Goal: Task Accomplishment & Management: Use online tool/utility

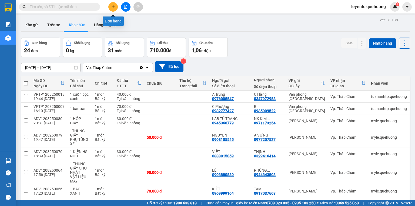
click at [114, 6] on icon "plus" at bounding box center [113, 7] width 4 height 4
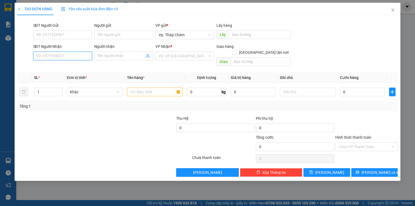
click at [81, 56] on input "SĐT Người Nhận" at bounding box center [62, 56] width 59 height 9
type input "0983896862"
click at [81, 63] on div "0983896862 - CHỊ 7" at bounding box center [62, 66] width 59 height 9
type input "CHỊ 7"
type input "40.000"
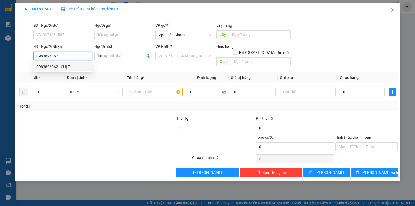
type input "40.000"
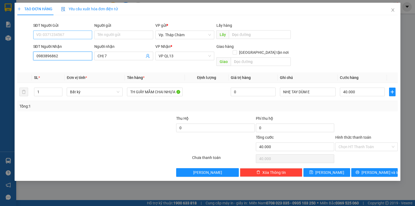
type input "0983896862"
click at [74, 35] on input "SĐT Người Gửi" at bounding box center [62, 34] width 59 height 9
click at [72, 48] on div "0967725194 - DƯƠNG" at bounding box center [62, 46] width 52 height 6
type input "0967725194"
type input "DƯƠNG"
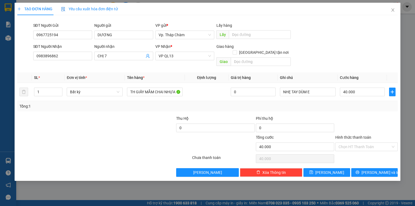
click at [360, 42] on form "SĐT Người Gửi 0967725194 0967725194 Người gửi DƯƠNG VP gửi * Vp. Tháp Chàm Lấy …" at bounding box center [207, 45] width 380 height 46
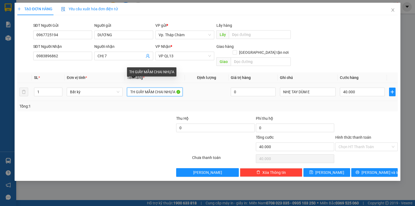
drag, startPoint x: 145, startPoint y: 84, endPoint x: 175, endPoint y: 86, distance: 30.3
click at [175, 87] on input "TH GIẤY MẮM CHAI NHỰA" at bounding box center [155, 91] width 56 height 9
type input "TH GIẤY ĐỒ ĂN"
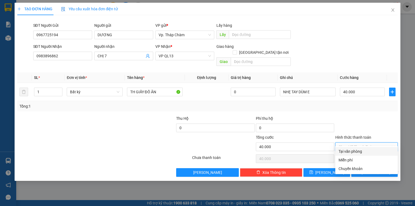
click at [350, 143] on input "Hình thức thanh toán" at bounding box center [364, 147] width 52 height 8
click at [348, 150] on div "Tại văn phòng" at bounding box center [366, 151] width 56 height 6
type input "0"
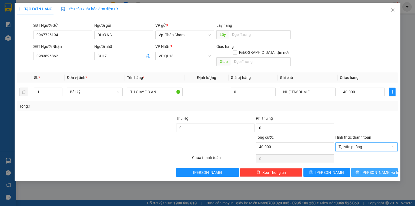
click at [359, 170] on icon "printer" at bounding box center [357, 172] width 4 height 4
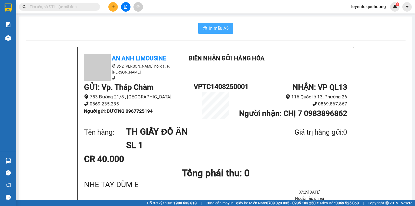
click at [209, 29] on span "In mẫu A5" at bounding box center [218, 28] width 19 height 7
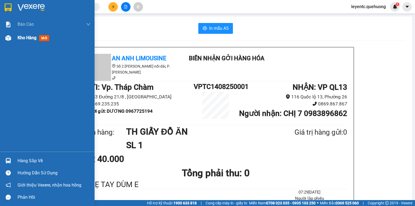
click at [31, 36] on span "Kho hàng" at bounding box center [27, 37] width 19 height 5
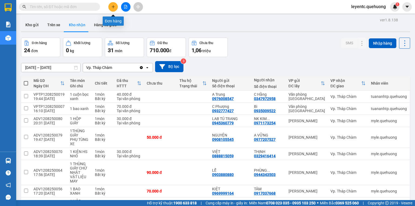
click at [113, 7] on icon "plus" at bounding box center [113, 7] width 4 height 4
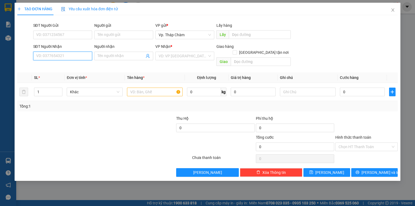
click at [69, 55] on input "SĐT Người Nhận" at bounding box center [62, 56] width 59 height 9
type input "0396280924"
click at [67, 69] on div "0396280924 - CHẤN" at bounding box center [62, 67] width 52 height 6
type input "CHẤN"
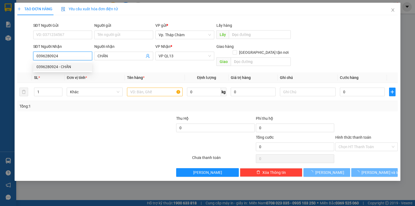
type input "30.000"
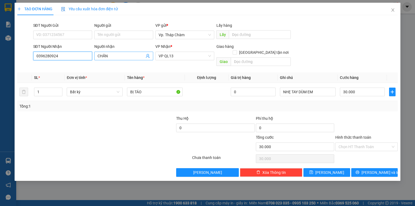
type input "0396280924"
click at [141, 57] on input "CHẤN" at bounding box center [120, 56] width 47 height 6
type input "C"
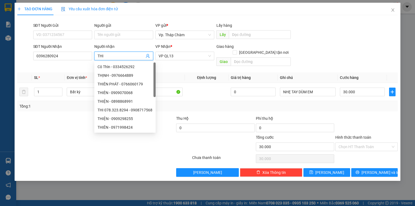
type input "THI"
click at [73, 29] on div "SĐT Người Gửi" at bounding box center [62, 26] width 59 height 8
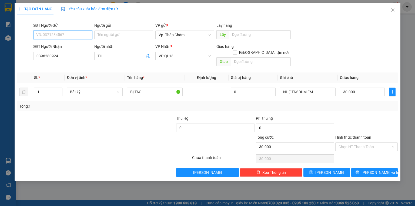
click at [71, 34] on input "SĐT Người Gửi" at bounding box center [62, 34] width 59 height 9
click at [69, 46] on div "0355731316 - THỦY" at bounding box center [62, 46] width 52 height 6
type input "0355731316"
type input "THỦY"
type input "0355731316"
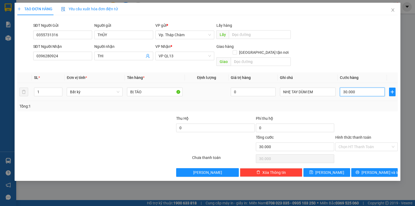
click at [362, 87] on input "30.000" at bounding box center [362, 91] width 45 height 9
type input "4"
type input "40"
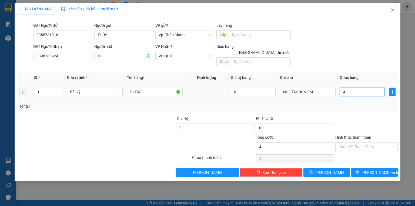
type input "40"
type input "40.000"
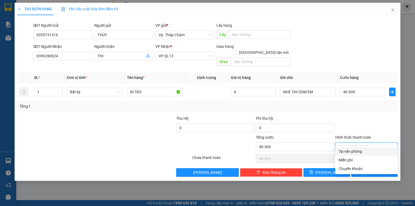
click at [357, 143] on input "Hình thức thanh toán" at bounding box center [364, 147] width 52 height 8
click at [354, 151] on div "Tại văn phòng" at bounding box center [366, 151] width 56 height 6
type input "0"
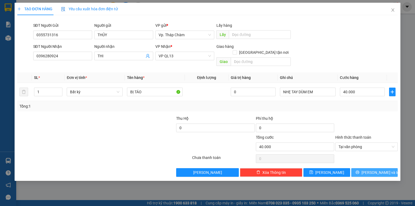
click at [370, 169] on span "[PERSON_NAME] và In" at bounding box center [380, 172] width 38 height 6
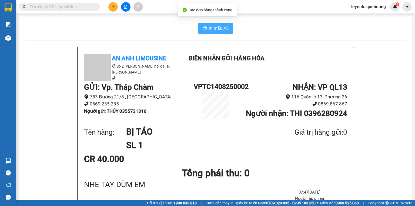
click at [216, 28] on span "In mẫu A5" at bounding box center [218, 28] width 19 height 7
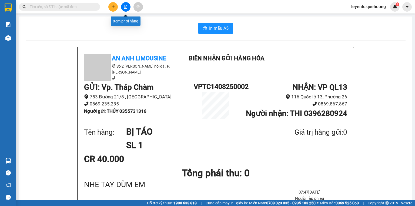
click at [124, 5] on icon "file-add" at bounding box center [125, 7] width 3 height 4
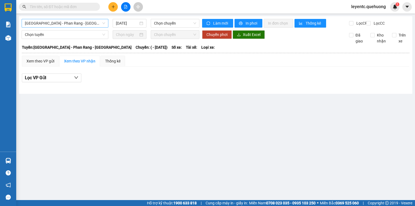
click at [90, 21] on span "[GEOGRAPHIC_DATA] - Phan Rang - [GEOGRAPHIC_DATA]" at bounding box center [65, 23] width 80 height 8
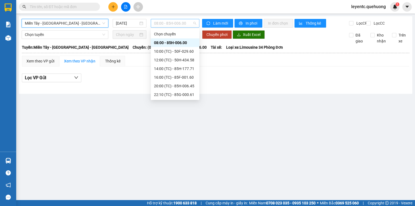
click at [181, 24] on span "08:00 - 85H-006.00" at bounding box center [175, 23] width 42 height 8
click at [176, 152] on div "23:59 - 85H-006.18" at bounding box center [175, 155] width 42 height 6
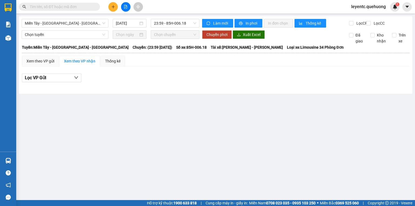
click at [181, 18] on div "Miền Tây - [GEOGRAPHIC_DATA] - [GEOGRAPHIC_DATA] [DATE] 23:59 - 85H-006.18 Làm …" at bounding box center [215, 54] width 393 height 77
click at [181, 23] on span "23:59 - 85H-006.18" at bounding box center [175, 23] width 42 height 8
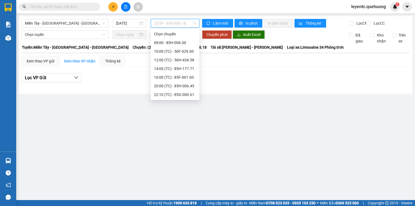
click at [180, 143] on div "23:08 - 85B-005.94" at bounding box center [175, 146] width 42 height 6
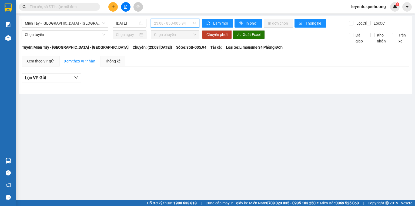
click at [177, 24] on span "23:08 - 85B-005.94" at bounding box center [175, 23] width 42 height 8
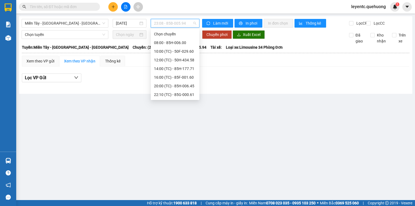
click at [171, 133] on div "23:07 (TC) - 50F-021.61" at bounding box center [175, 137] width 49 height 9
click at [187, 24] on span "23:07 (TC) - 50F-021.61" at bounding box center [175, 23] width 42 height 8
click at [180, 126] on div "23:06 - 85G-000.73" at bounding box center [175, 129] width 42 height 6
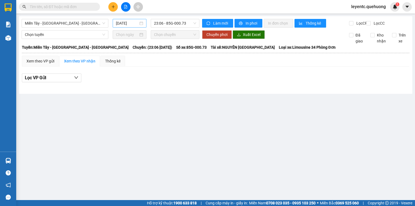
click at [136, 20] on div "[DATE]" at bounding box center [129, 23] width 33 height 9
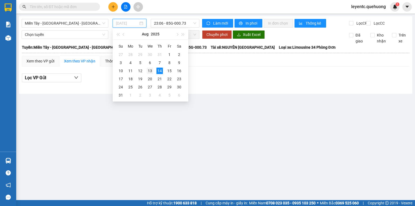
click at [150, 71] on div "13" at bounding box center [150, 70] width 6 height 6
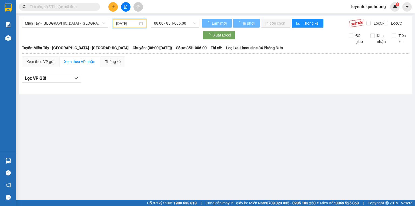
type input "[DATE]"
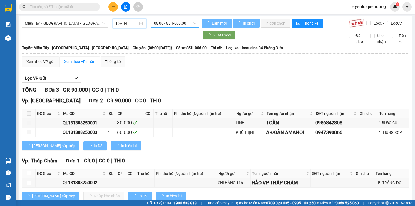
click at [179, 25] on span "08:00 - 85H-006.00" at bounding box center [175, 23] width 42 height 8
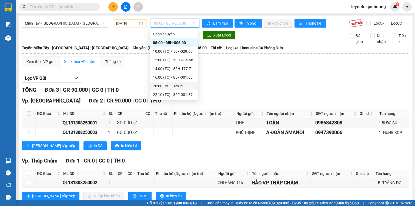
click at [181, 83] on div "20:00 - 50F-029.50" at bounding box center [174, 86] width 42 height 6
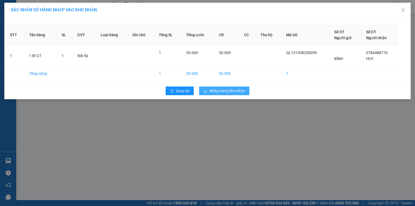
click at [238, 92] on span "Nhập hàng kho nhận" at bounding box center [227, 91] width 36 height 6
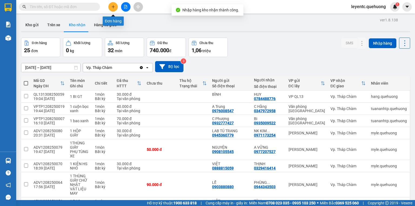
click at [130, 7] on div at bounding box center [125, 6] width 40 height 9
click at [126, 6] on icon "file-add" at bounding box center [125, 7] width 3 height 4
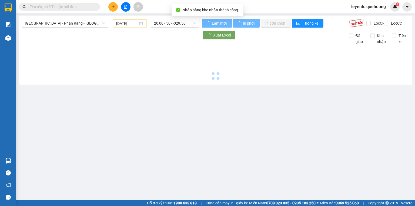
type input "[DATE]"
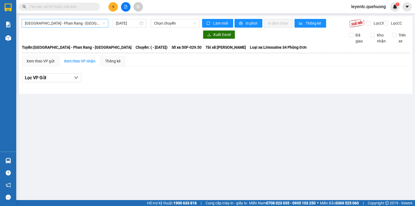
click at [83, 23] on span "[GEOGRAPHIC_DATA] - Phan Rang - [GEOGRAPHIC_DATA]" at bounding box center [65, 23] width 80 height 8
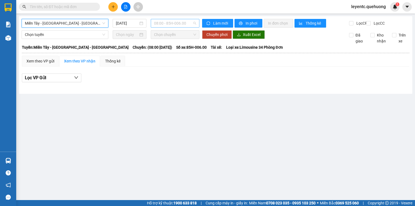
click at [179, 25] on span "08:00 - 85H-006.00" at bounding box center [175, 23] width 42 height 8
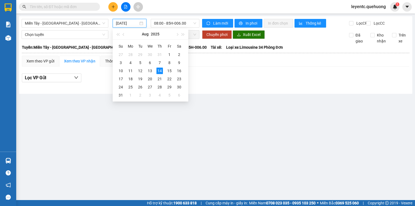
click at [125, 24] on input "[DATE]" at bounding box center [127, 23] width 22 height 6
click at [148, 68] on div "13" at bounding box center [150, 70] width 6 height 6
type input "[DATE]"
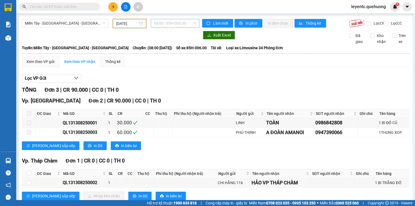
click at [181, 25] on span "08:00 - 85H-006.00" at bounding box center [175, 23] width 42 height 8
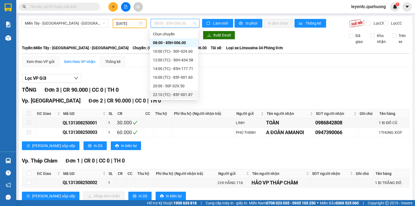
click at [182, 91] on div "22:10 (TC) - 85F-001.87" at bounding box center [174, 94] width 42 height 6
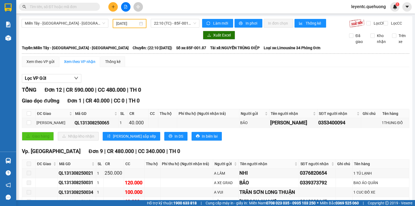
checkbox input "true"
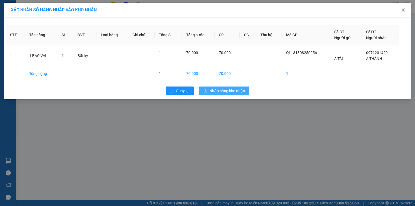
click at [234, 94] on button "Nhập hàng kho nhận" at bounding box center [224, 90] width 50 height 9
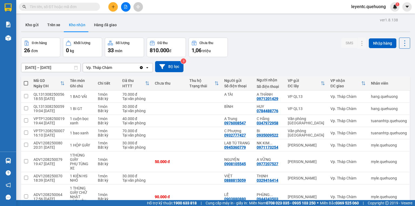
click at [125, 4] on button at bounding box center [125, 6] width 9 height 9
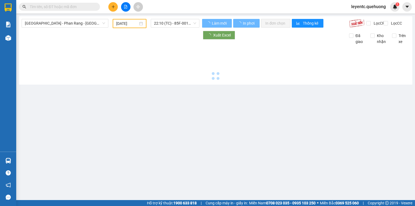
type input "[DATE]"
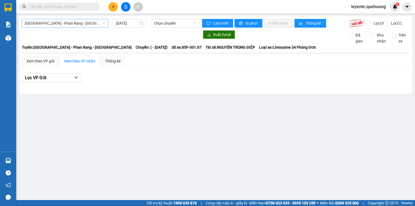
click at [95, 21] on span "[GEOGRAPHIC_DATA] - Phan Rang - [GEOGRAPHIC_DATA]" at bounding box center [65, 23] width 80 height 8
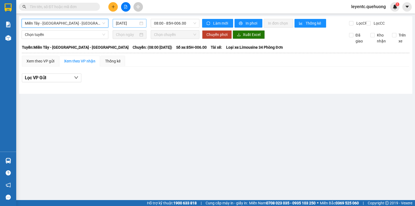
click at [127, 21] on input "[DATE]" at bounding box center [127, 23] width 22 height 6
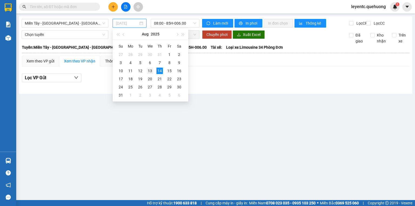
click at [148, 69] on div "13" at bounding box center [150, 70] width 6 height 6
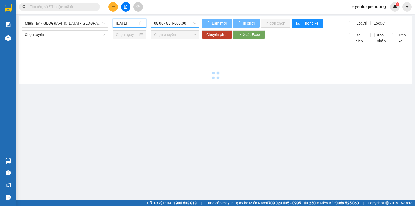
type input "[DATE]"
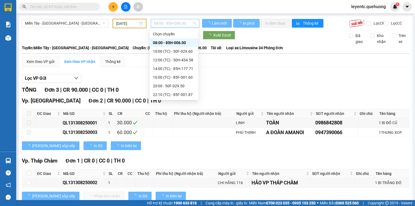
click at [173, 22] on span "08:00 - 85H-006.00" at bounding box center [175, 23] width 42 height 8
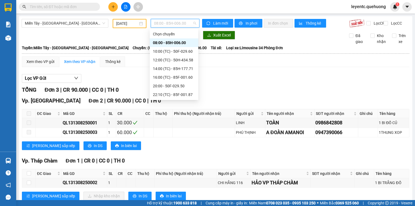
click at [186, 135] on div "23:08 (TC) - 85B-005.94" at bounding box center [174, 138] width 42 height 6
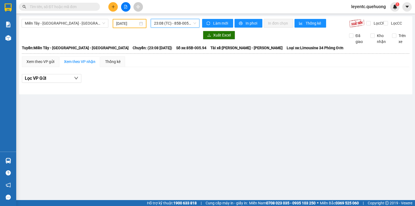
click at [188, 26] on span "23:08 (TC) - 85B-005.94" at bounding box center [175, 23] width 42 height 8
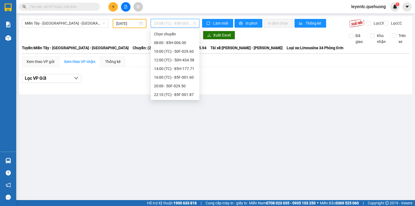
click at [180, 126] on div "23:07 (TC) - 50F-021.61" at bounding box center [175, 129] width 42 height 6
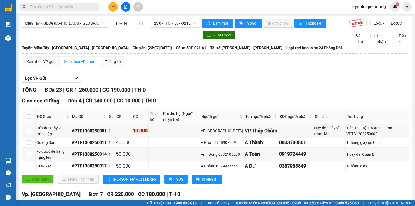
checkbox input "true"
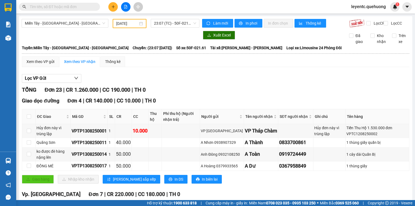
checkbox input "true"
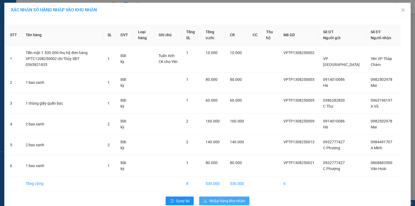
click at [233, 198] on span "Nhập hàng kho nhận" at bounding box center [227, 201] width 36 height 6
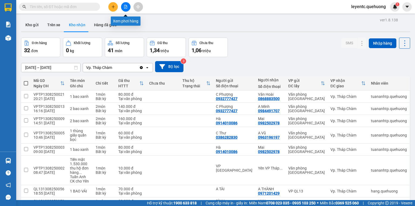
click at [126, 5] on icon "file-add" at bounding box center [126, 7] width 4 height 4
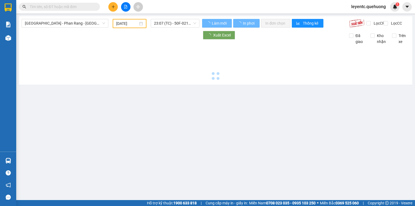
type input "[DATE]"
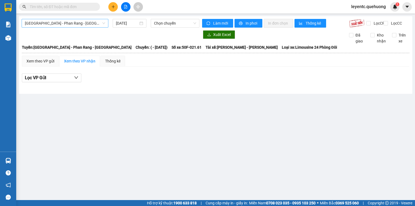
click at [74, 21] on span "[GEOGRAPHIC_DATA] - Phan Rang - [GEOGRAPHIC_DATA]" at bounding box center [65, 23] width 80 height 8
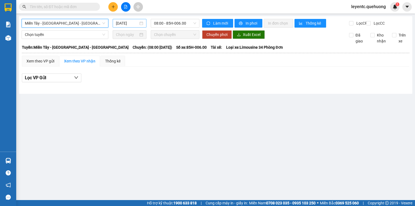
click at [126, 26] on div "[DATE]" at bounding box center [129, 23] width 33 height 9
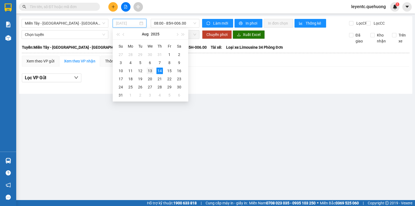
click at [148, 69] on div "13" at bounding box center [150, 70] width 6 height 6
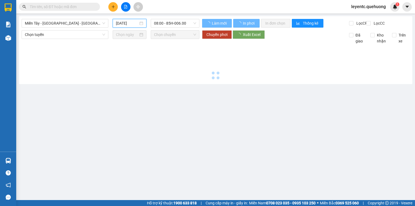
type input "[DATE]"
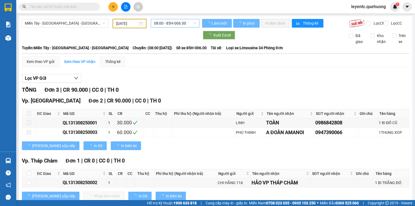
click at [183, 21] on span "08:00 - 85H-006.00" at bounding box center [175, 23] width 42 height 8
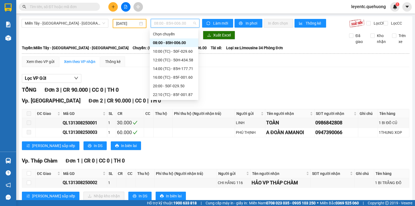
click at [189, 143] on div "23:59 (TC) - 85H-006.18" at bounding box center [174, 146] width 42 height 6
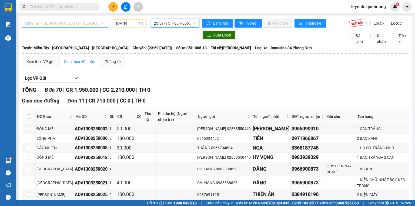
click at [85, 24] on span "Miền Tây - [GEOGRAPHIC_DATA] - [GEOGRAPHIC_DATA]" at bounding box center [65, 23] width 80 height 8
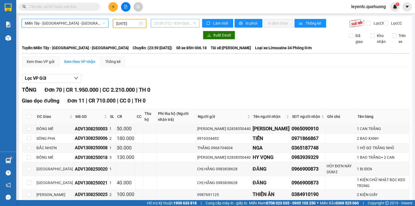
click at [159, 21] on span "23:59 (TC) - 85H-006.18" at bounding box center [175, 23] width 42 height 8
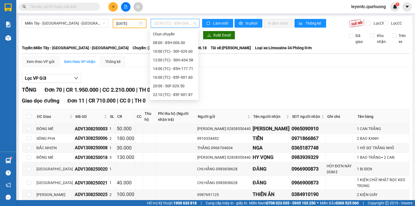
click at [178, 117] on div "23:06 - 85G-000.73" at bounding box center [174, 120] width 42 height 6
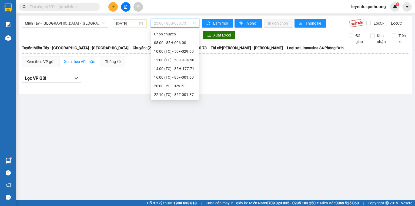
click at [185, 21] on span "23:06 - 85G-000.73" at bounding box center [175, 23] width 42 height 8
click at [175, 126] on div "23:07 (TC) - 50F-021.61" at bounding box center [175, 129] width 42 height 6
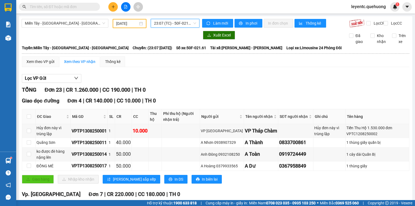
click at [83, 5] on input "text" at bounding box center [62, 7] width 64 height 6
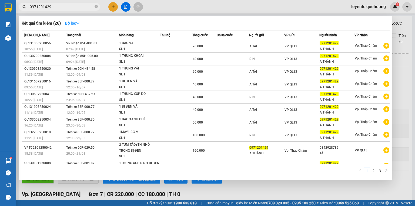
type input "0971201429"
click at [412, 52] on div at bounding box center [207, 103] width 415 height 206
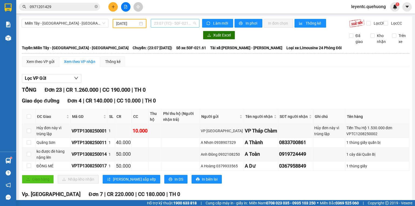
click at [171, 24] on span "23:07 (TC) - 50F-021.61" at bounding box center [175, 23] width 42 height 8
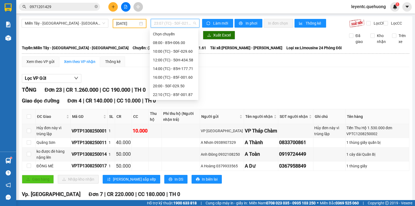
click at [189, 143] on div "23:59 (TC) - 85H-006.18" at bounding box center [174, 146] width 42 height 6
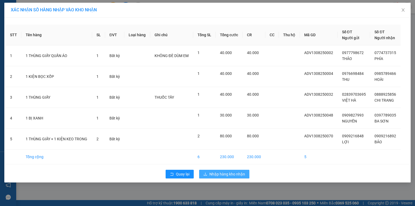
click at [236, 172] on span "Nhập hàng kho nhận" at bounding box center [227, 174] width 36 height 6
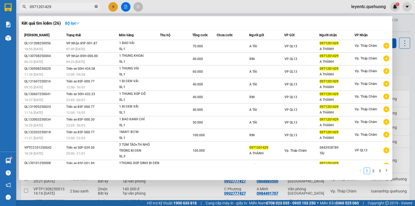
click at [96, 7] on icon "close-circle" at bounding box center [95, 6] width 3 height 3
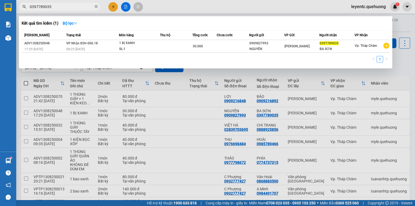
type input "0397789035"
click at [97, 6] on icon "close-circle" at bounding box center [95, 6] width 3 height 3
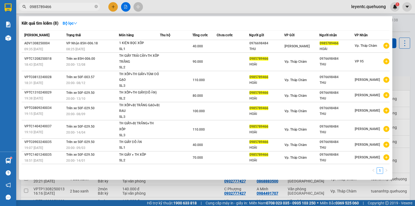
type input "0985789466"
